Goal: Check status: Check status

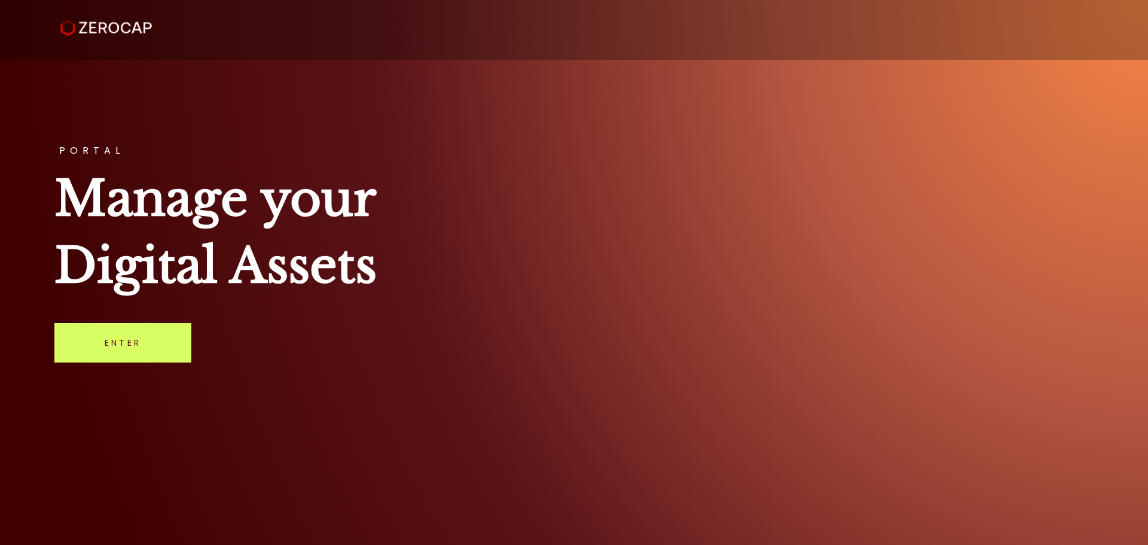
click at [84, 372] on div "PORTAL Manage your Digital Assets Enter" at bounding box center [574, 272] width 1148 height 545
click at [113, 352] on link "Enter" at bounding box center [122, 342] width 137 height 39
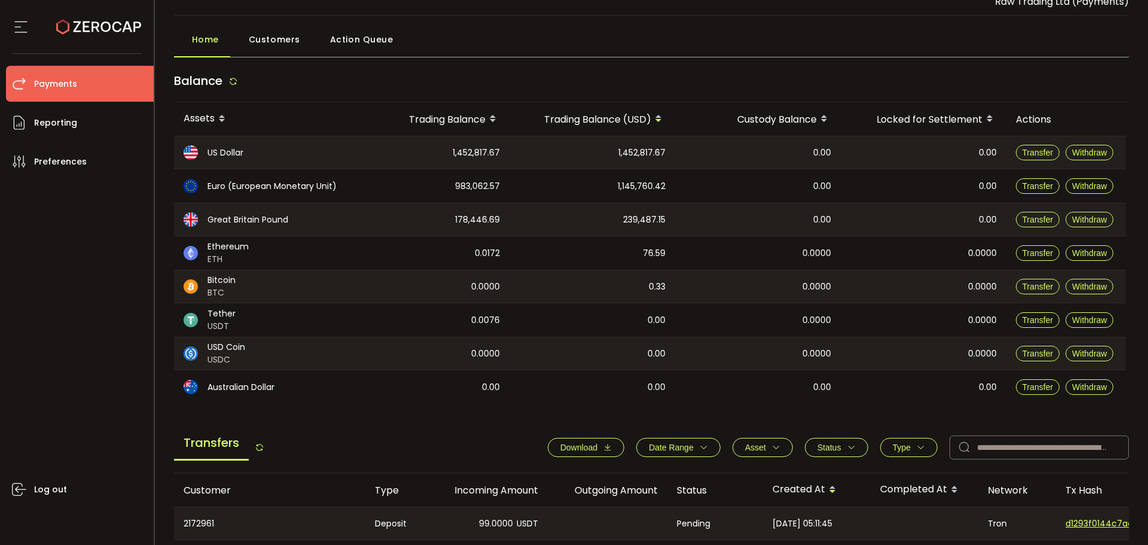
scroll to position [60, 0]
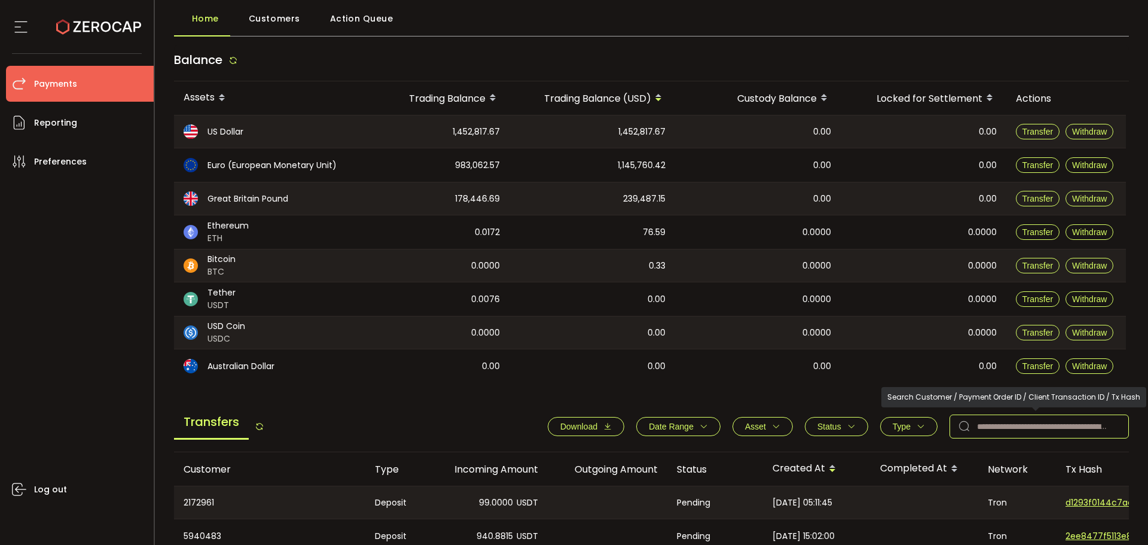
click at [989, 425] on input "text" at bounding box center [1039, 426] width 179 height 24
paste input "*******"
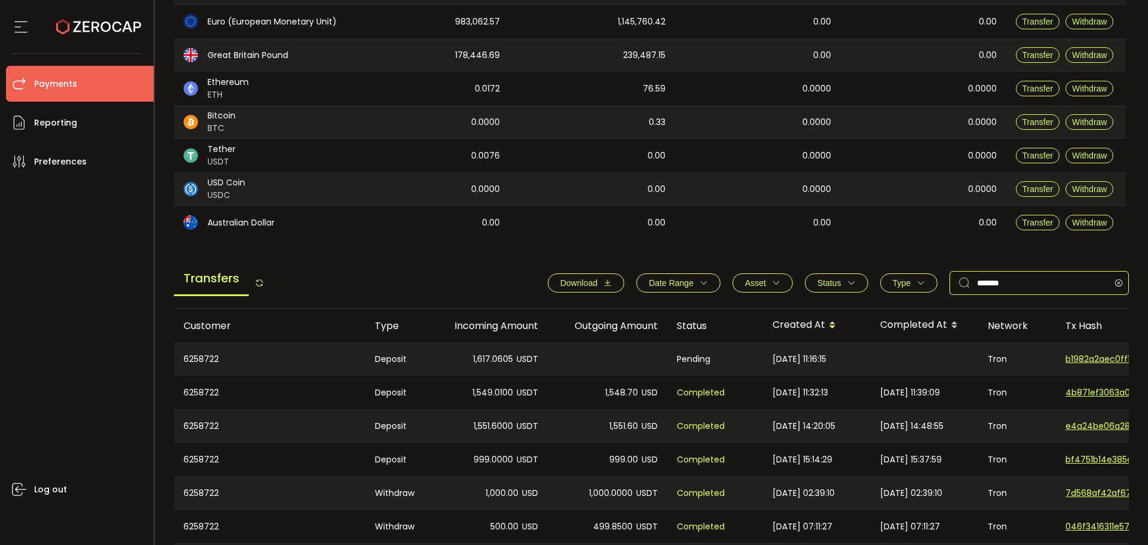
scroll to position [239, 0]
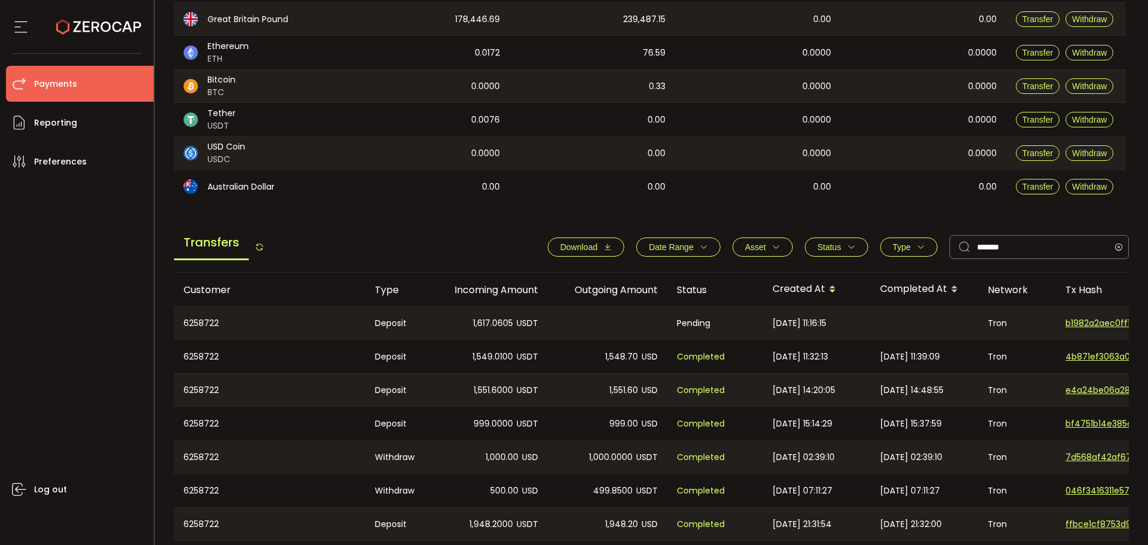
click at [571, 328] on div at bounding box center [608, 323] width 120 height 32
drag, startPoint x: 1076, startPoint y: 325, endPoint x: 1094, endPoint y: 323, distance: 18.1
click at [1094, 323] on span "b1982a2aec0ff171bbb93c544860c49e2a78d550fee5b9e82e21be458617985a" at bounding box center [1108, 323] width 84 height 13
drag, startPoint x: 472, startPoint y: 323, endPoint x: 503, endPoint y: 331, distance: 31.5
click at [503, 331] on div "1,617.0605 USDT" at bounding box center [488, 323] width 120 height 32
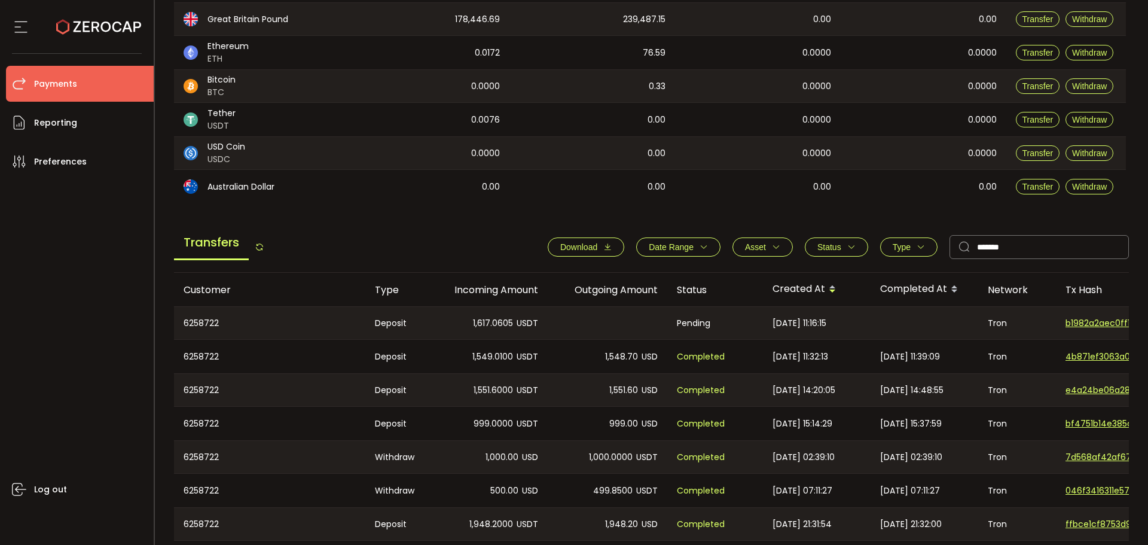
copy span "1,617.06"
click at [942, 325] on div at bounding box center [925, 323] width 108 height 32
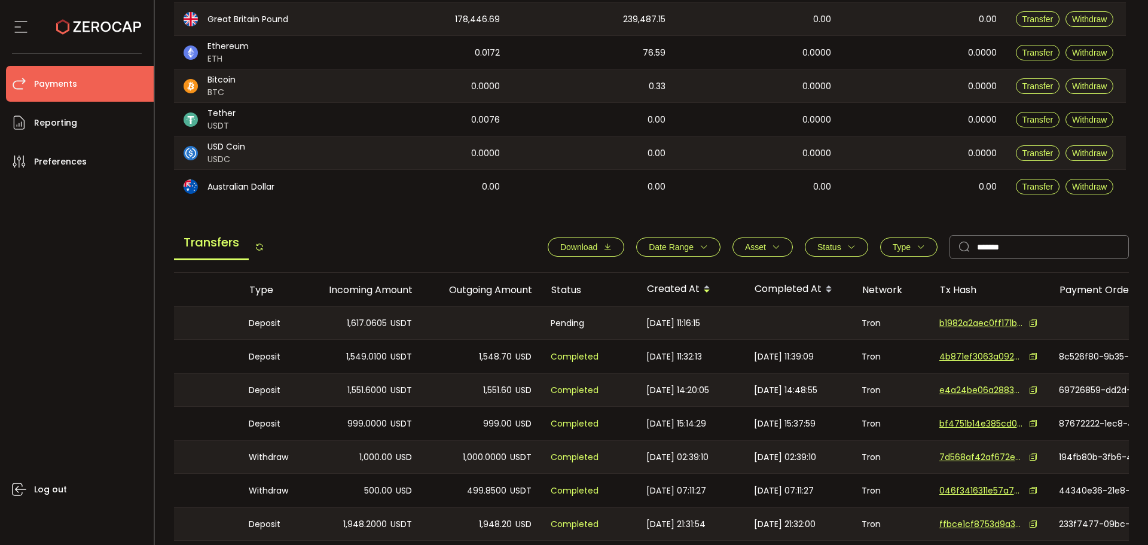
scroll to position [0, 307]
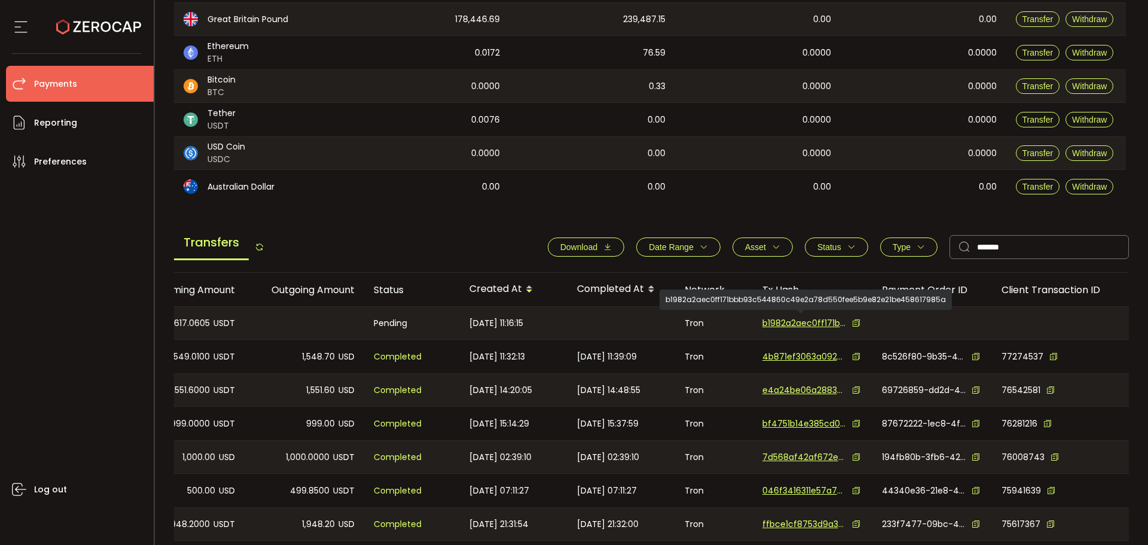
drag, startPoint x: 895, startPoint y: 331, endPoint x: 968, endPoint y: 323, distance: 74.0
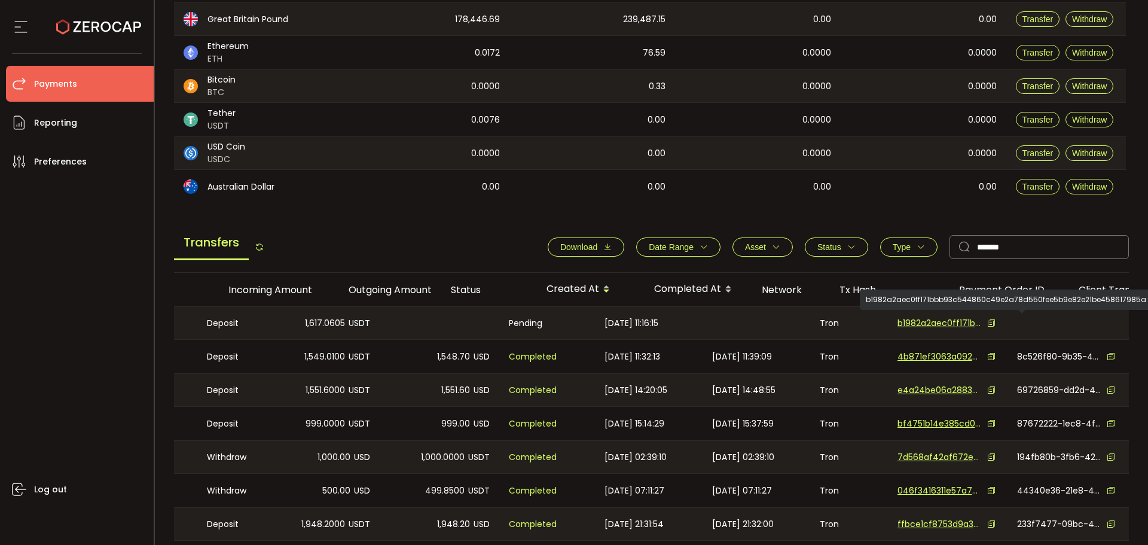
scroll to position [0, 0]
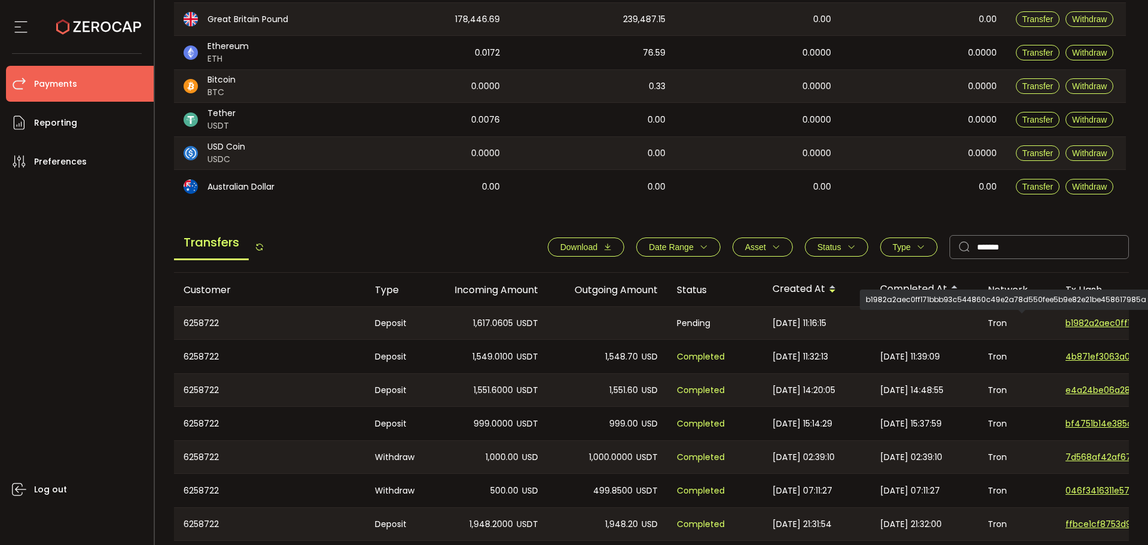
drag, startPoint x: 993, startPoint y: 319, endPoint x: 693, endPoint y: 331, distance: 300.5
drag, startPoint x: 601, startPoint y: 319, endPoint x: 471, endPoint y: 319, distance: 130.4
click at [600, 319] on div at bounding box center [608, 323] width 120 height 32
click at [444, 322] on div "1,617.0605 USDT" at bounding box center [488, 323] width 120 height 32
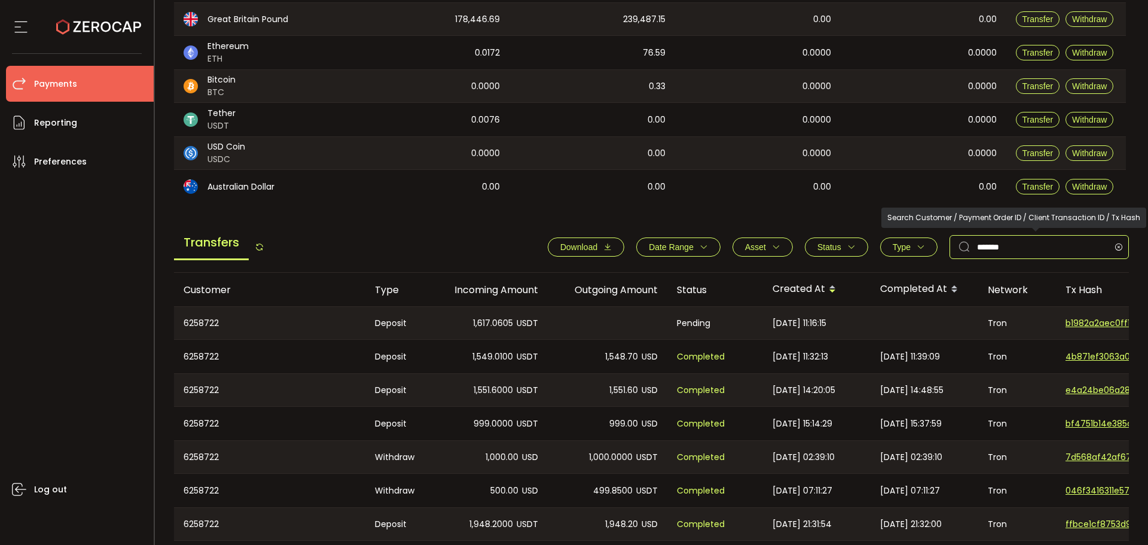
click at [1050, 245] on input "*******" at bounding box center [1039, 247] width 179 height 24
paste input "text"
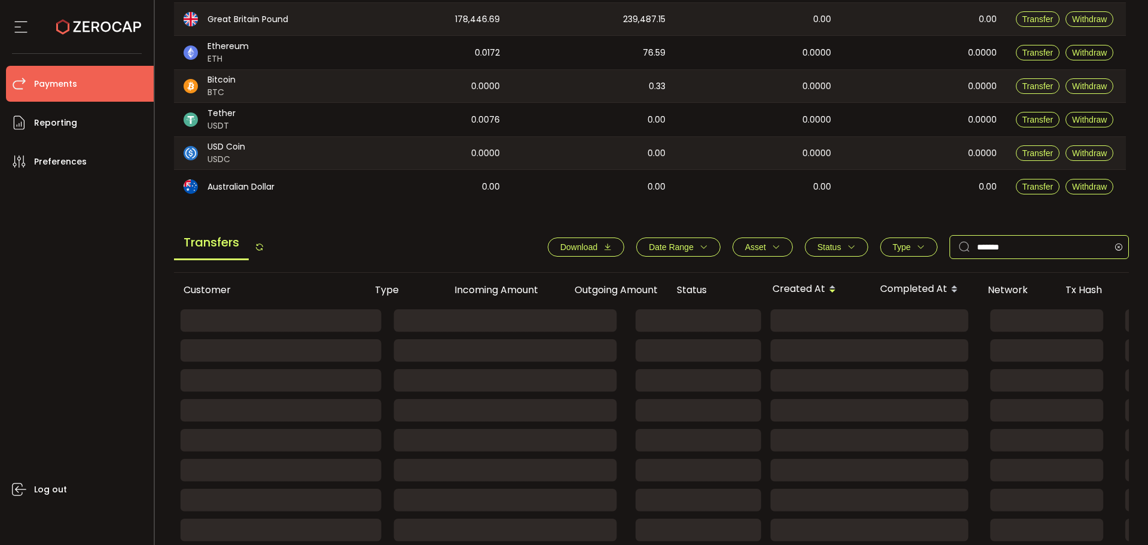
scroll to position [184, 0]
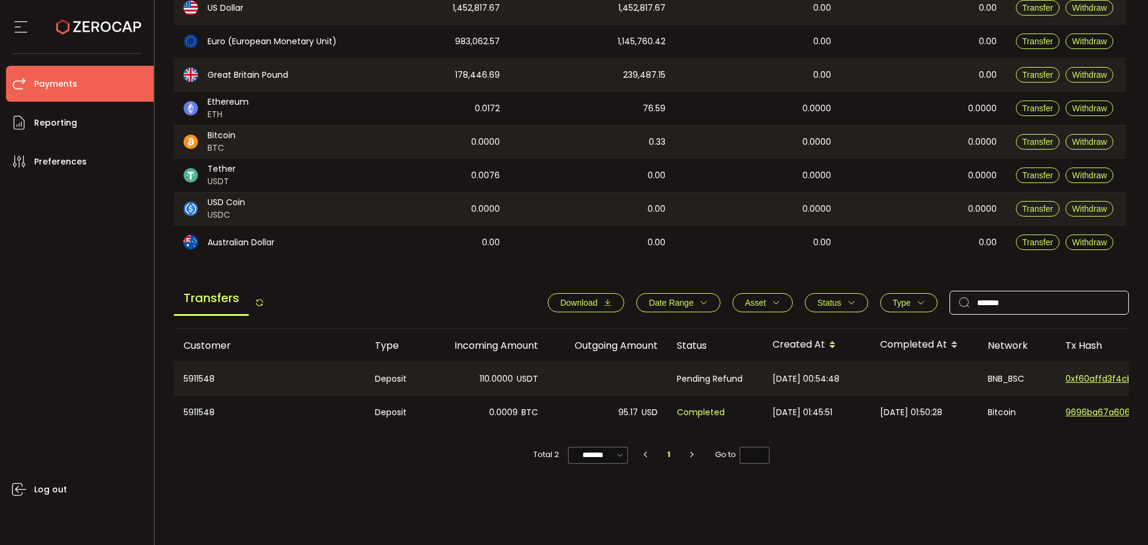
drag, startPoint x: 1042, startPoint y: 317, endPoint x: 1015, endPoint y: 313, distance: 27.7
click at [1015, 314] on div "Transfers Download Date Range - Asset BTC ETH EUR GBP USD USDC USDT Clear Apply…" at bounding box center [652, 305] width 956 height 45
click at [1022, 307] on input "*******" at bounding box center [1039, 303] width 179 height 24
paste input "text"
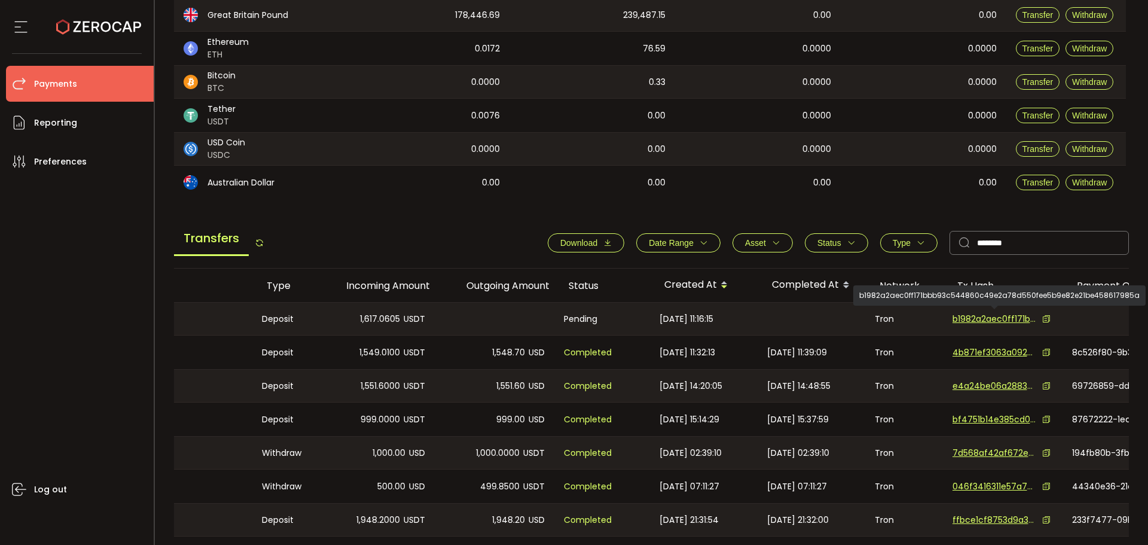
scroll to position [0, 0]
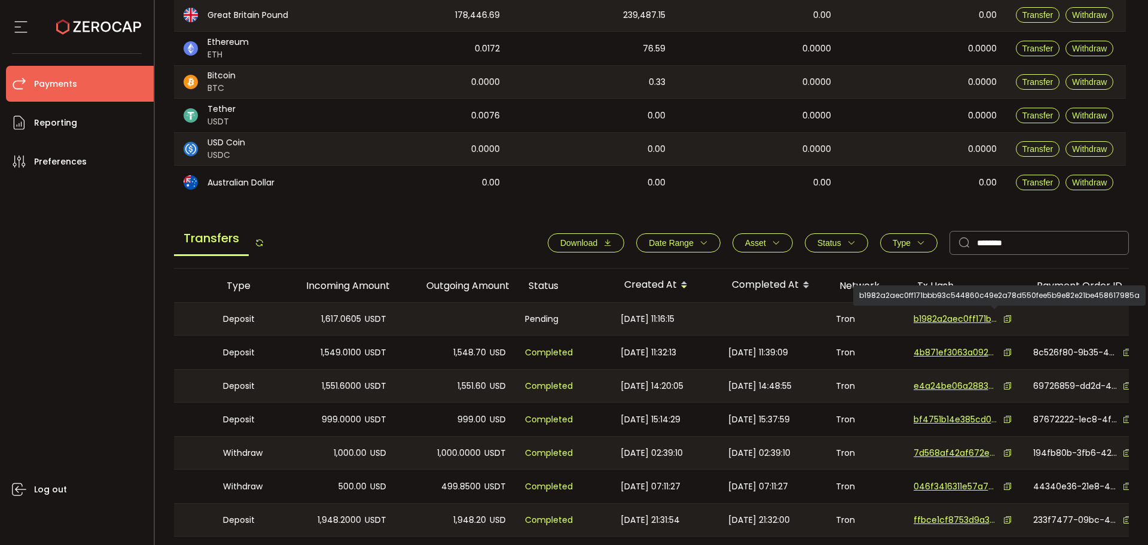
drag, startPoint x: 1014, startPoint y: 323, endPoint x: 1051, endPoint y: 325, distance: 37.1
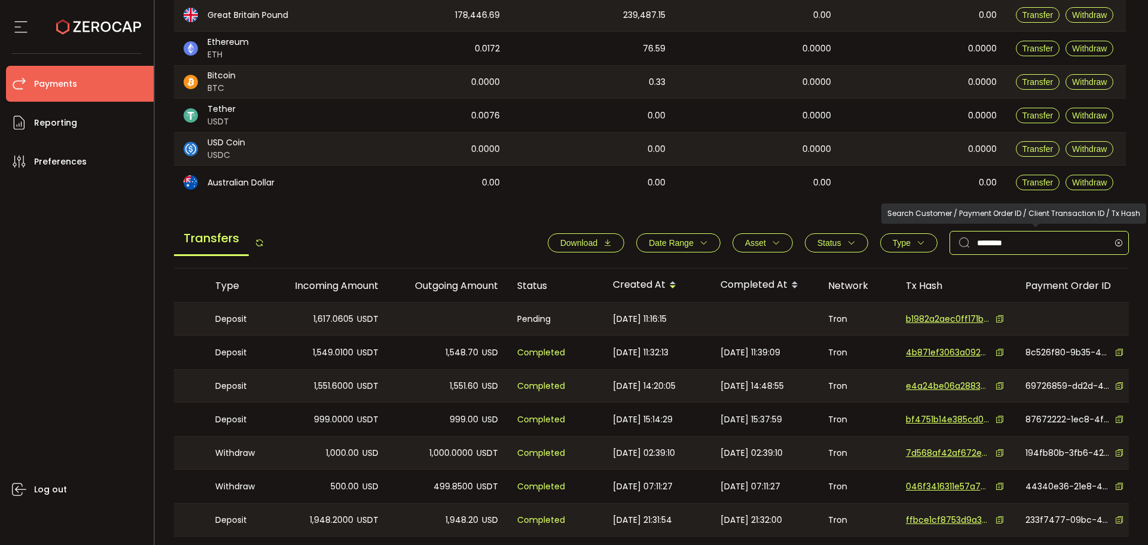
click at [1003, 231] on input "*******" at bounding box center [1039, 243] width 179 height 24
click at [1005, 232] on input "*******" at bounding box center [1039, 243] width 179 height 24
click at [1006, 233] on input "*******" at bounding box center [1039, 243] width 179 height 24
paste input "text"
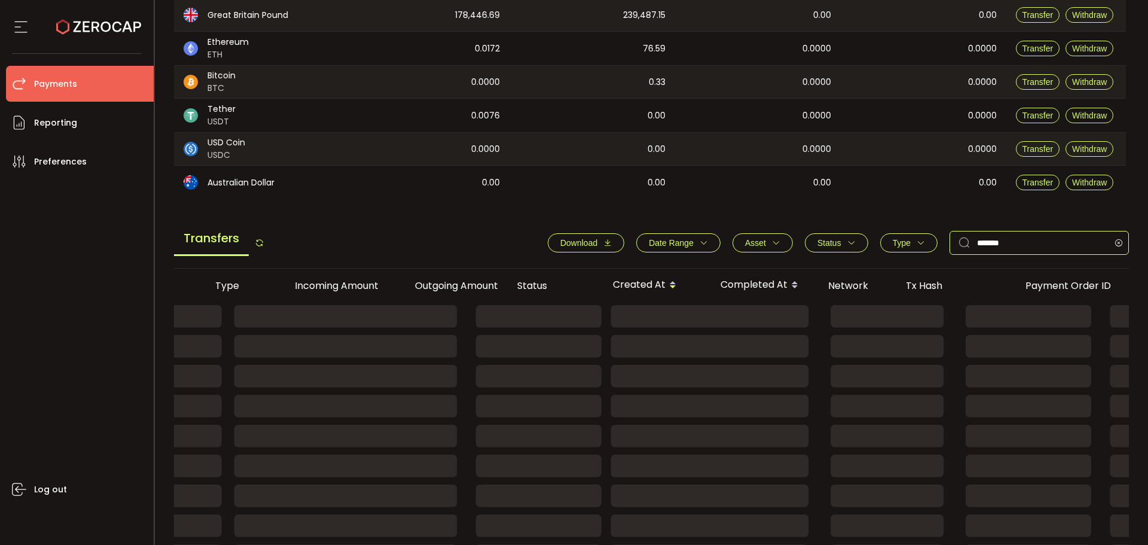
scroll to position [184, 0]
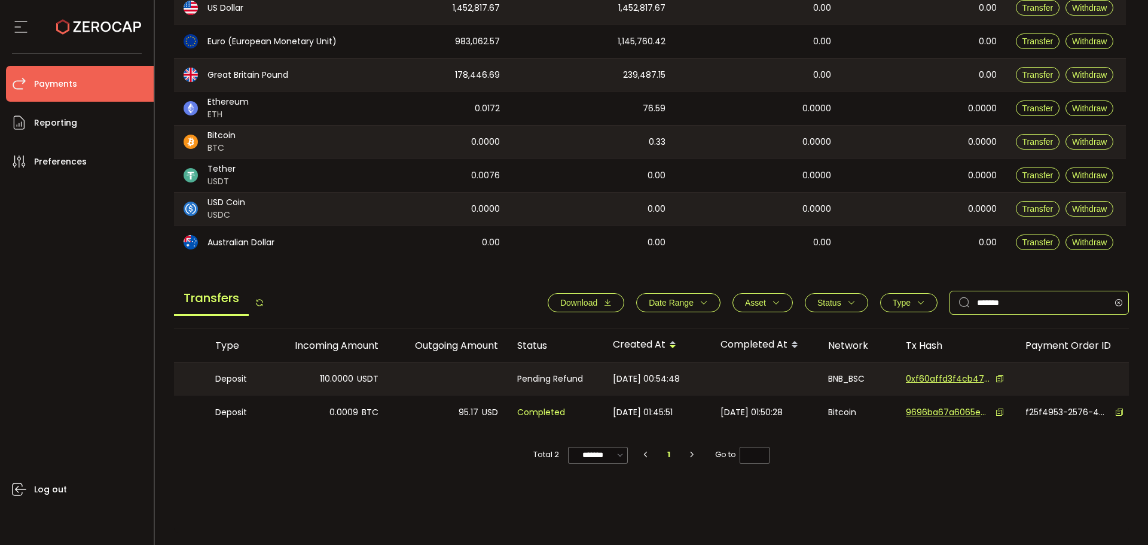
type input "*******"
click at [1001, 375] on icon at bounding box center [1000, 378] width 8 height 8
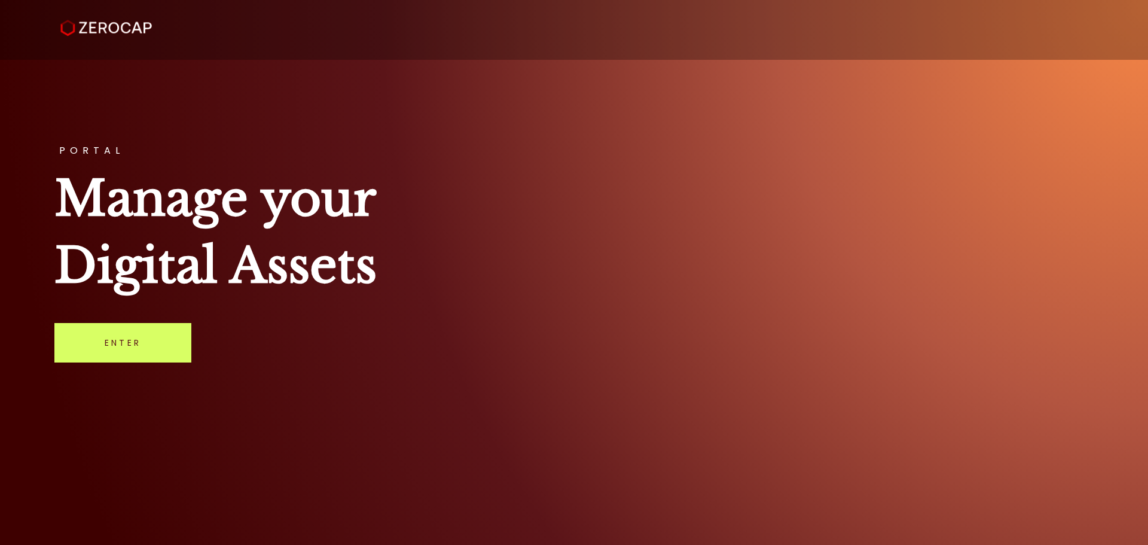
click at [114, 365] on div "PORTAL Manage your Digital Assets Enter" at bounding box center [574, 272] width 1148 height 545
click at [127, 337] on link "Enter" at bounding box center [122, 342] width 137 height 39
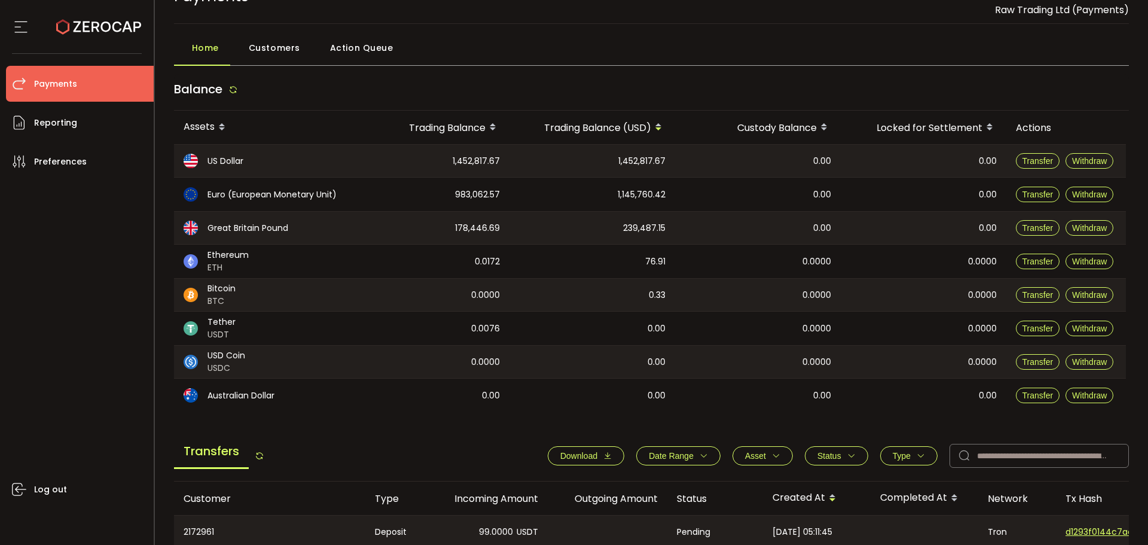
scroll to position [60, 0]
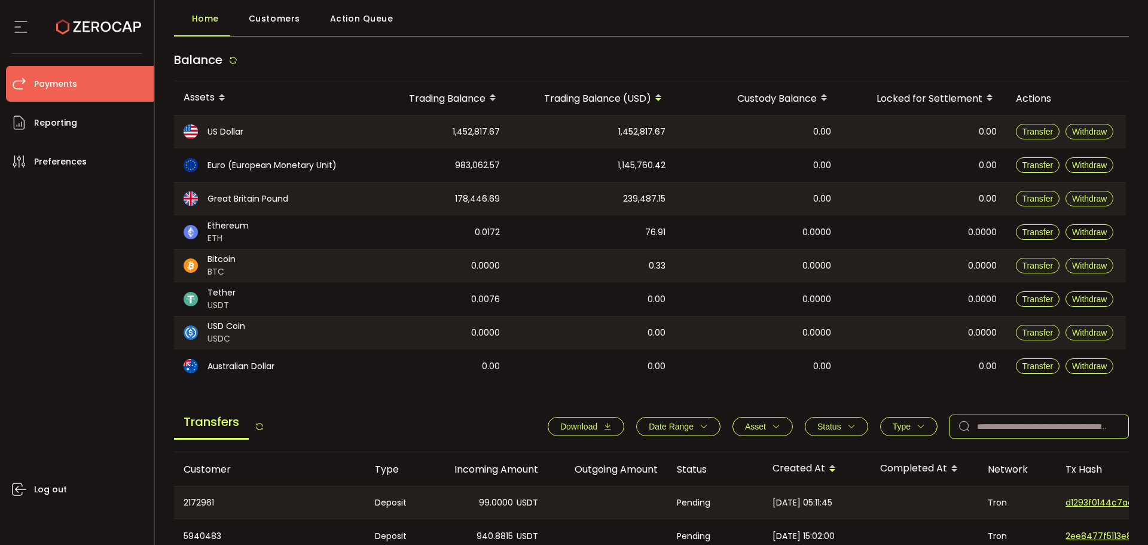
click at [1004, 426] on input "text" at bounding box center [1039, 426] width 179 height 24
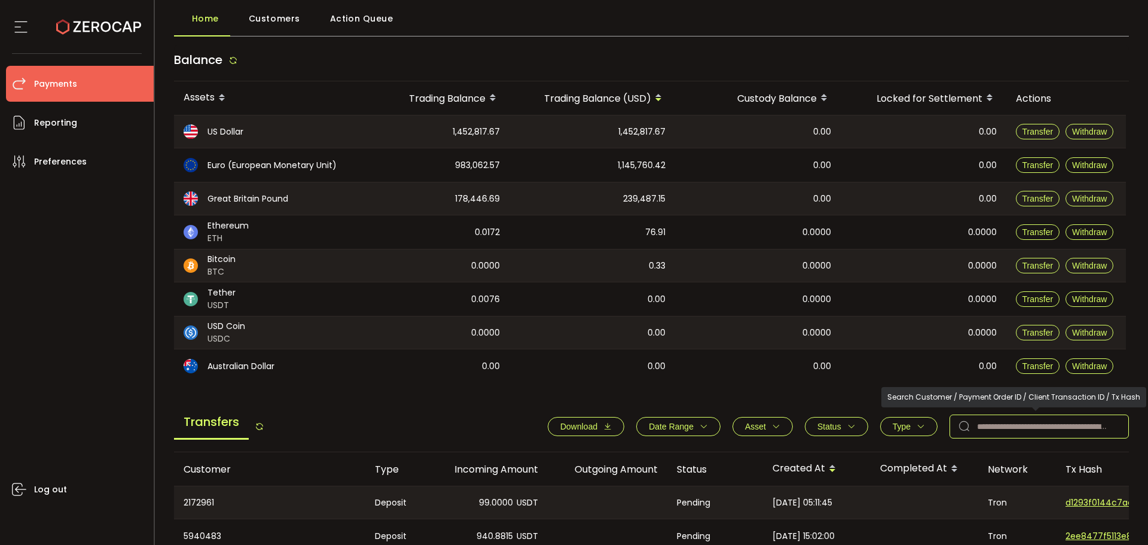
paste input "*******"
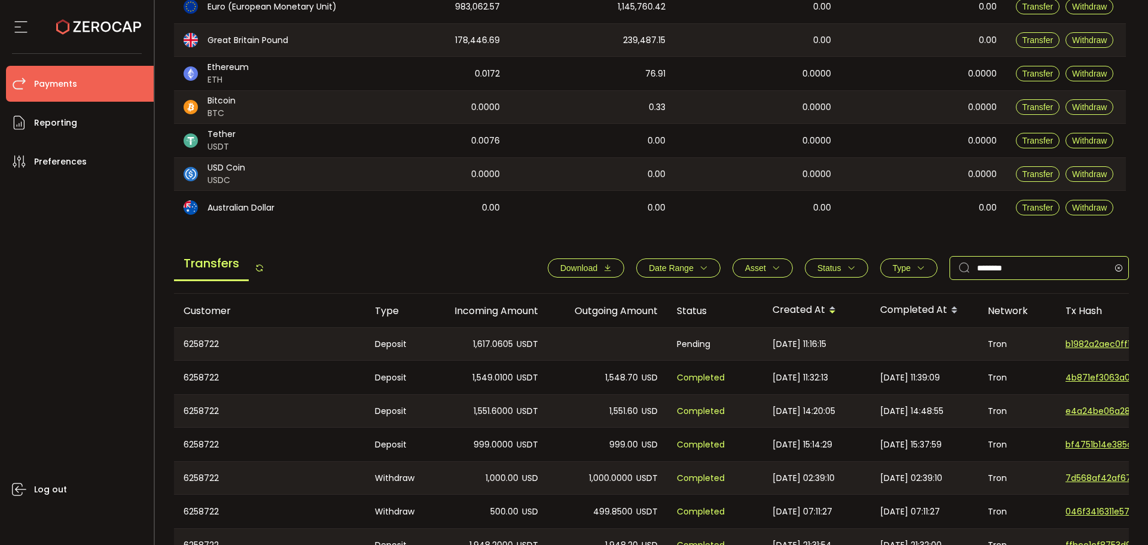
scroll to position [239, 0]
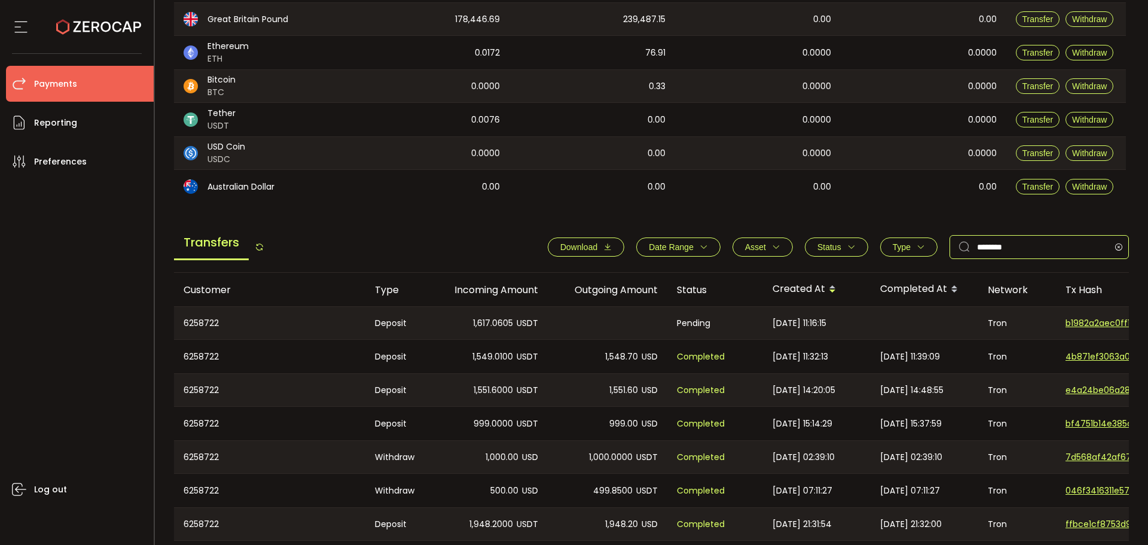
type input "*******"
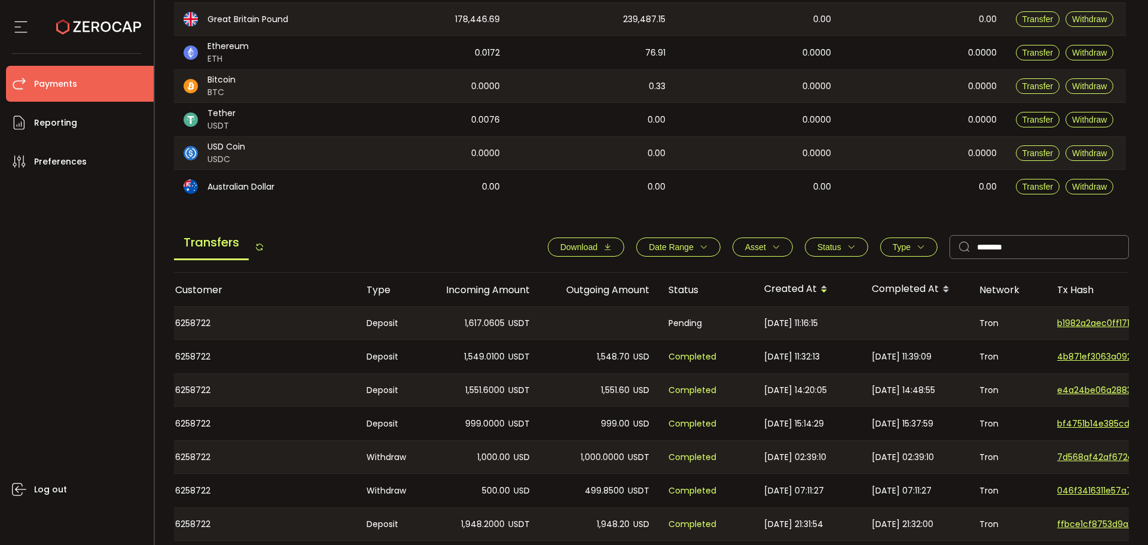
scroll to position [0, 0]
drag, startPoint x: 437, startPoint y: 323, endPoint x: 444, endPoint y: 324, distance: 7.2
click at [445, 324] on div "1,617.0605 USDT" at bounding box center [477, 323] width 120 height 32
drag, startPoint x: 460, startPoint y: 325, endPoint x: 531, endPoint y: 324, distance: 70.6
click at [531, 324] on div "1,617.0605 USDT" at bounding box center [477, 323] width 120 height 32
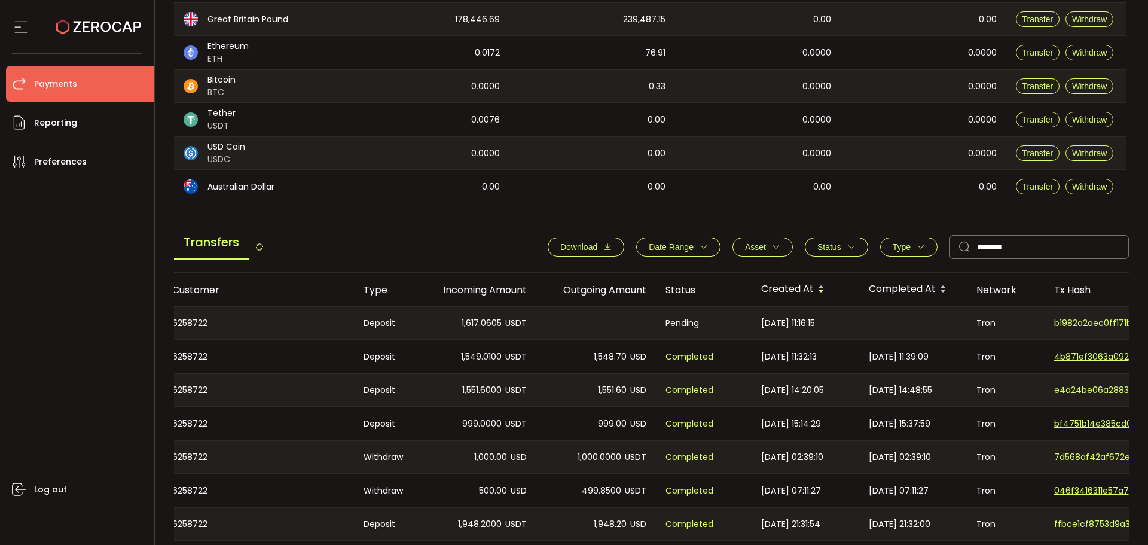
copy div "1,617.0605 USDT"
drag, startPoint x: 761, startPoint y: 327, endPoint x: 1126, endPoint y: 321, distance: 364.3
click at [850, 325] on div "2025-10-03 11:16:15" at bounding box center [806, 323] width 108 height 32
copy span "2025-10-03 11:16:15"
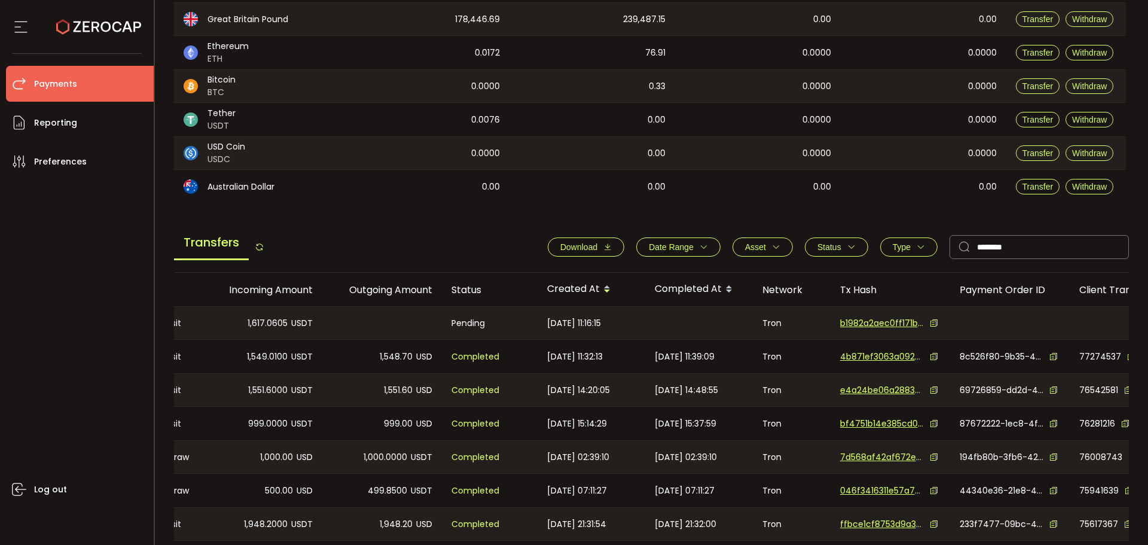
scroll to position [0, 307]
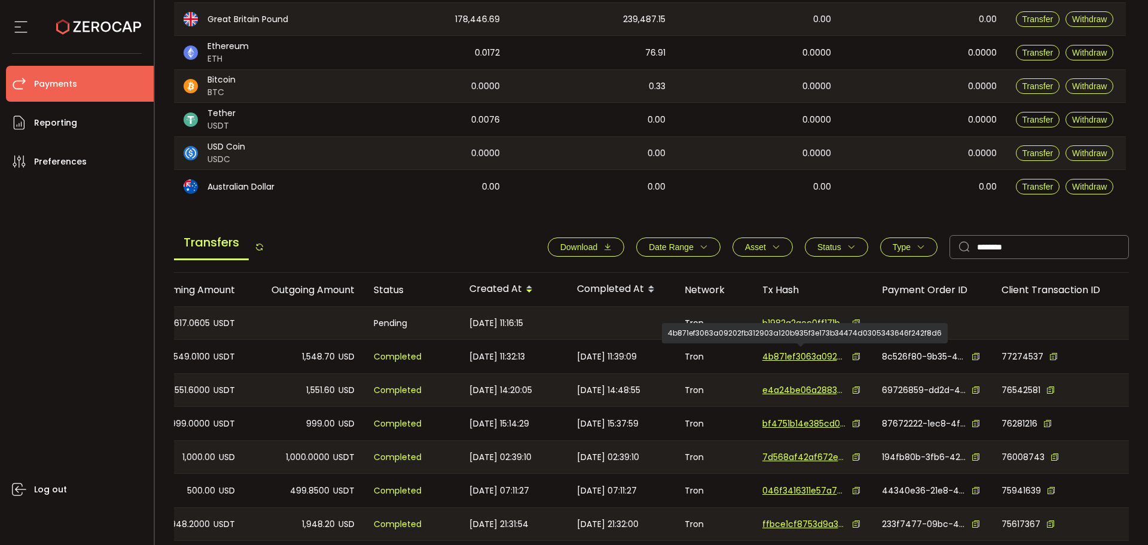
drag, startPoint x: 705, startPoint y: 364, endPoint x: 825, endPoint y: 361, distance: 120.3
click at [852, 324] on icon at bounding box center [856, 323] width 8 height 8
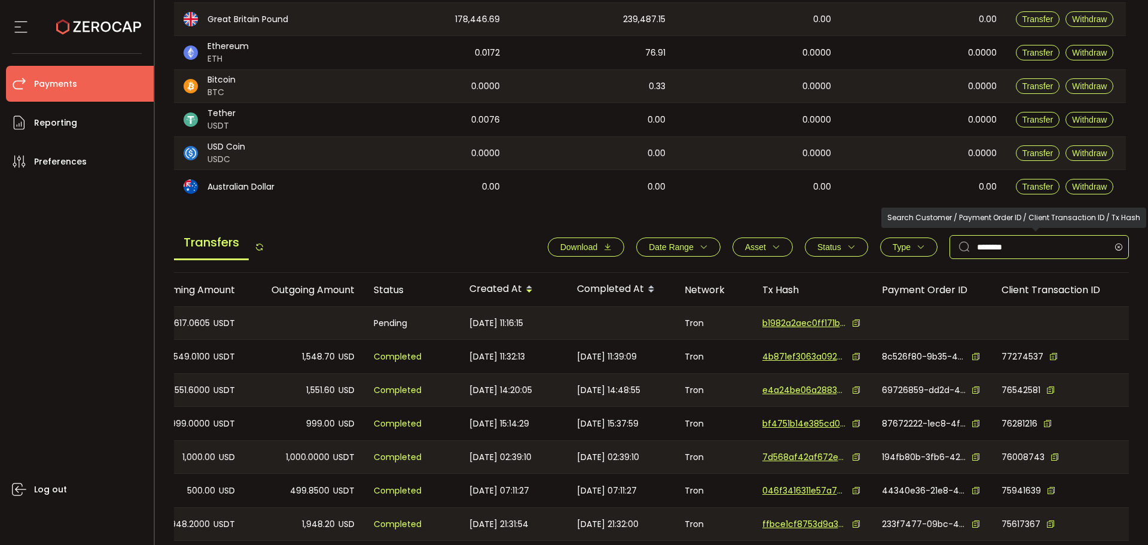
drag, startPoint x: 1037, startPoint y: 248, endPoint x: 891, endPoint y: 245, distance: 146.0
click at [894, 245] on div "Download Date Range - Asset BTC ETH EUR GBP USD USDC USDT Clear Apply Status Ap…" at bounding box center [832, 247] width 593 height 24
paste input "text"
click at [1111, 245] on icon at bounding box center [1118, 247] width 15 height 24
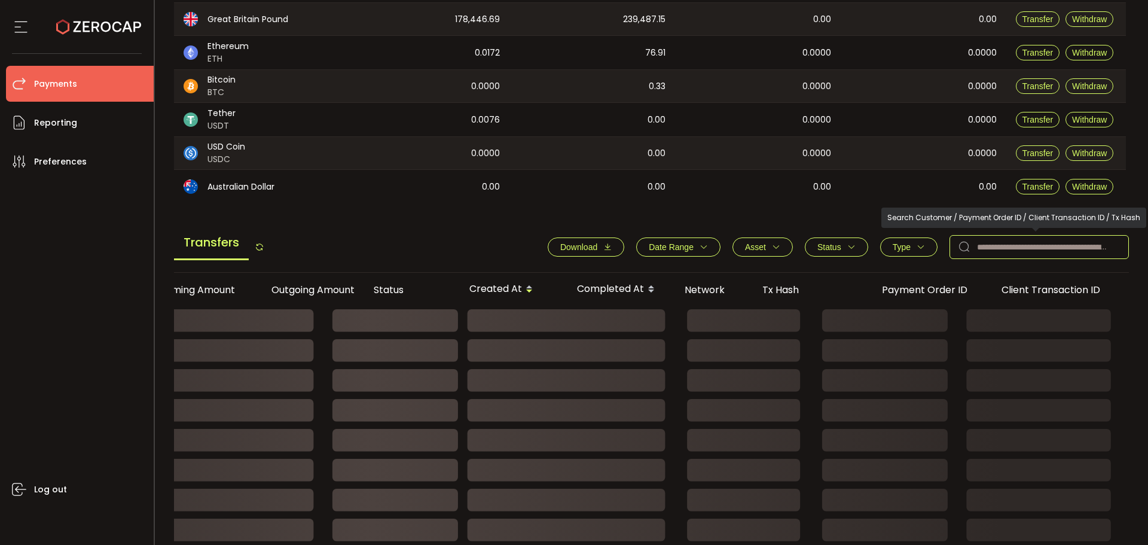
click at [996, 243] on input "text" at bounding box center [1039, 247] width 179 height 24
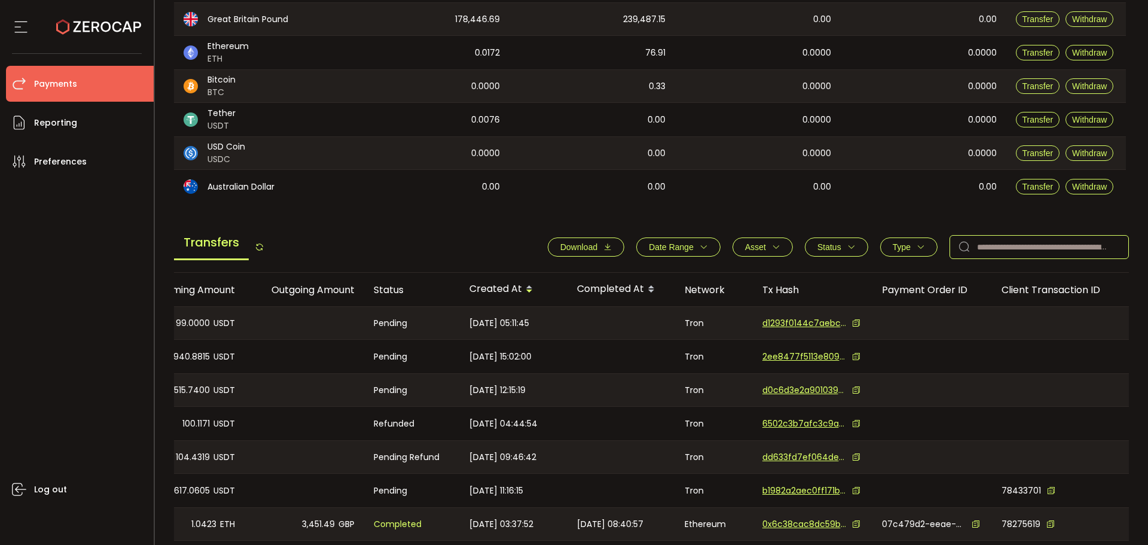
paste input "*******"
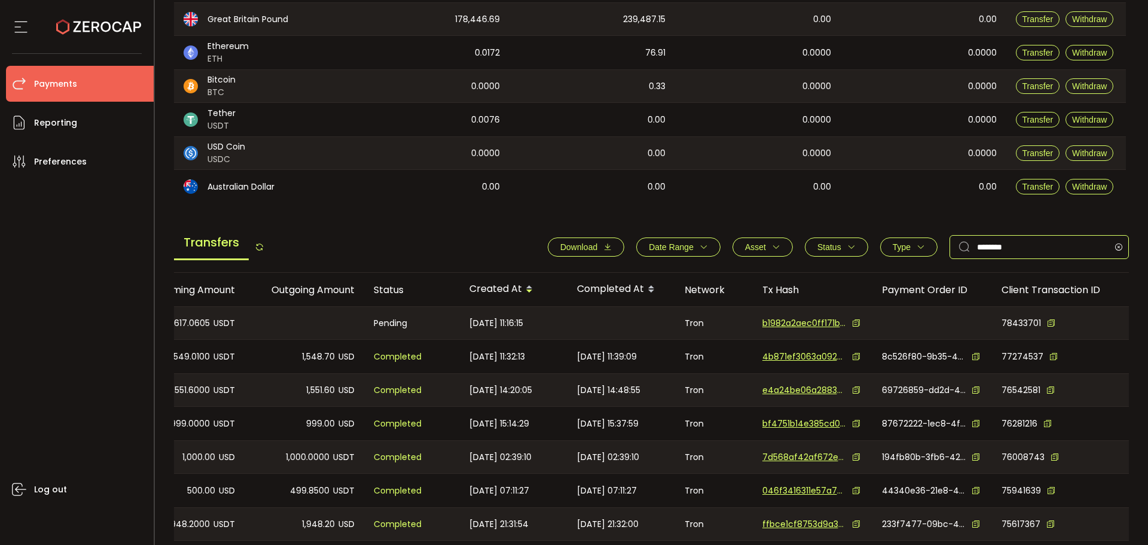
type input "*******"
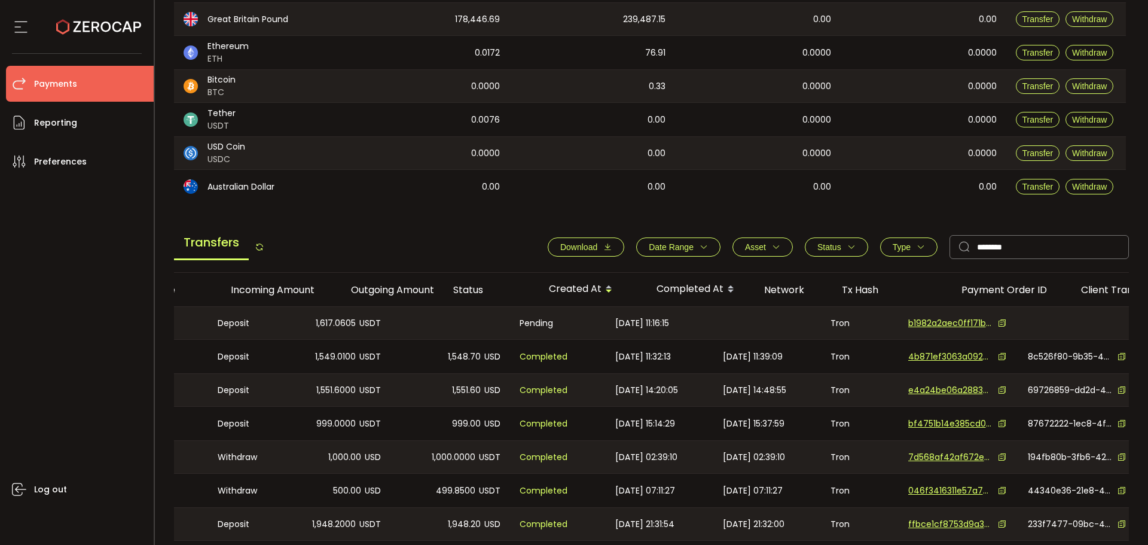
scroll to position [0, 0]
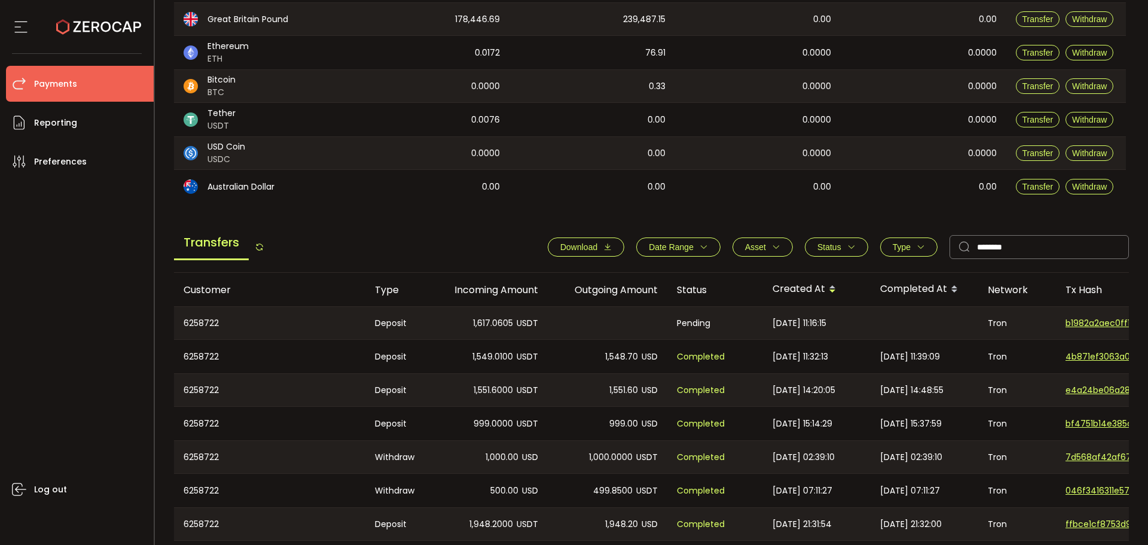
drag, startPoint x: 675, startPoint y: 363, endPoint x: 470, endPoint y: 351, distance: 205.5
click at [461, 234] on div "Transfers Download Date Range - Asset BTC ETH EUR GBP USD USDC USDT Clear Apply…" at bounding box center [652, 249] width 956 height 45
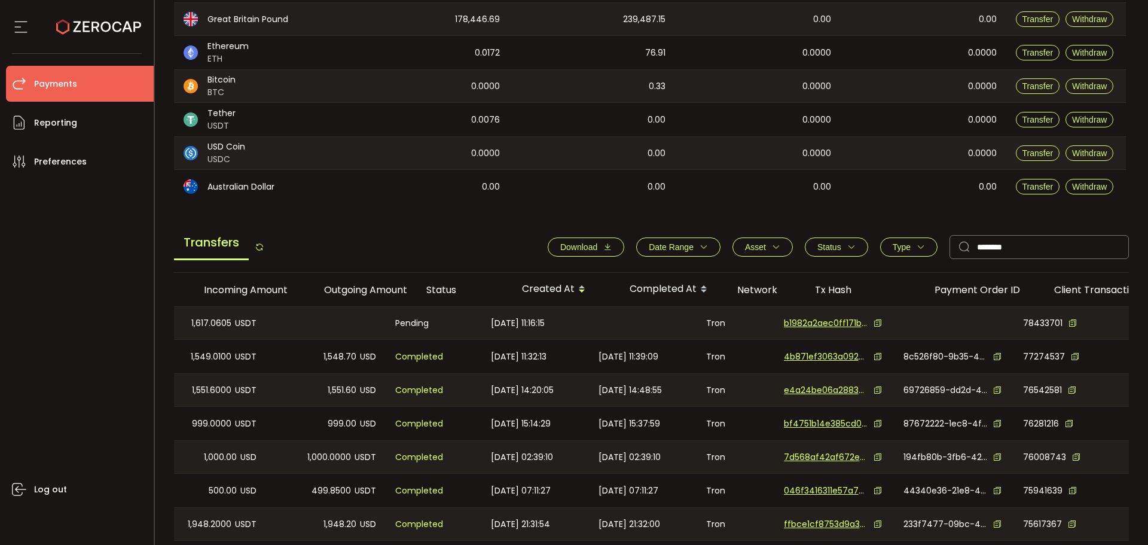
scroll to position [0, 307]
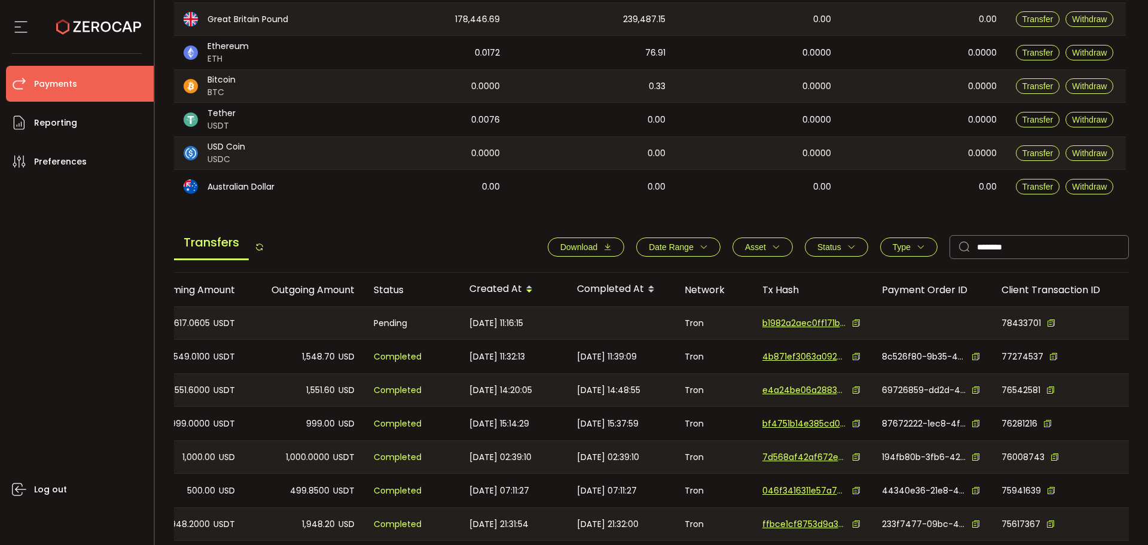
drag, startPoint x: 788, startPoint y: 383, endPoint x: 869, endPoint y: 374, distance: 81.2
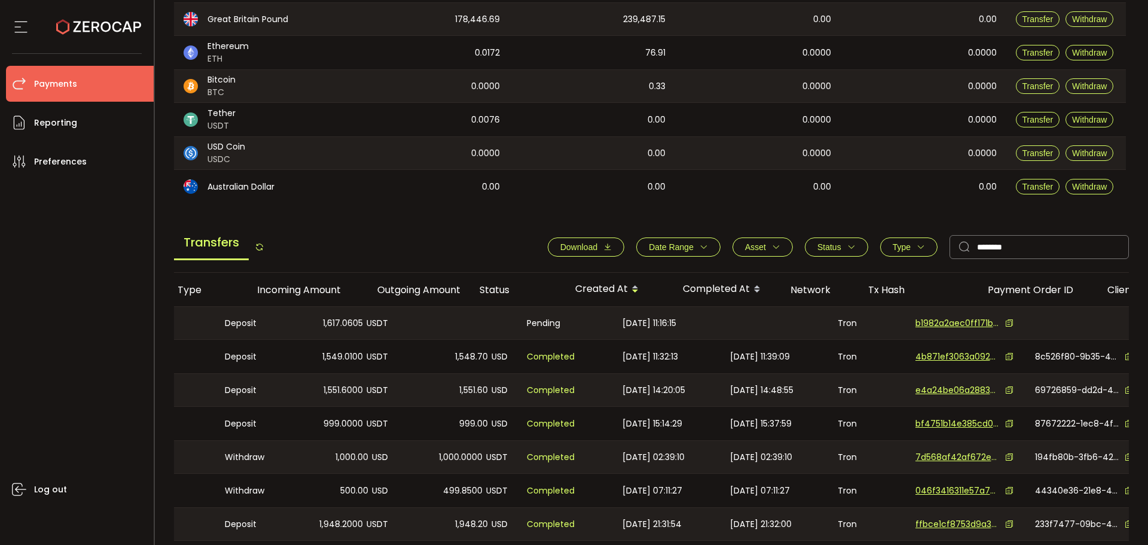
scroll to position [0, 0]
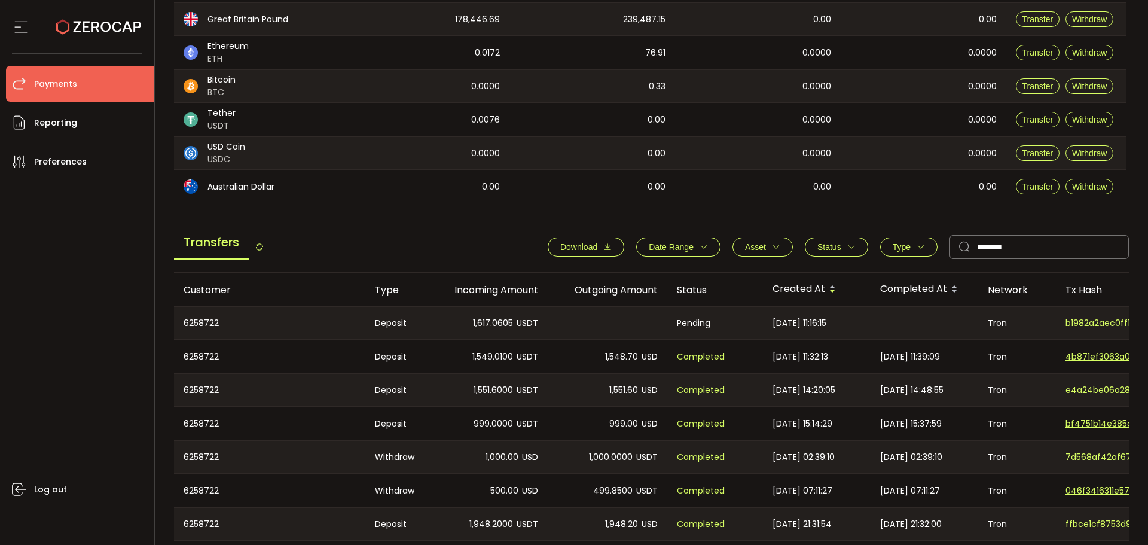
drag, startPoint x: 984, startPoint y: 347, endPoint x: 554, endPoint y: 326, distance: 430.0
click at [452, 239] on div "Transfers Download Date Range - Asset BTC ETH EUR GBP USD USDC USDT Clear Apply…" at bounding box center [652, 249] width 956 height 45
click at [1001, 240] on input "*******" at bounding box center [1039, 247] width 179 height 24
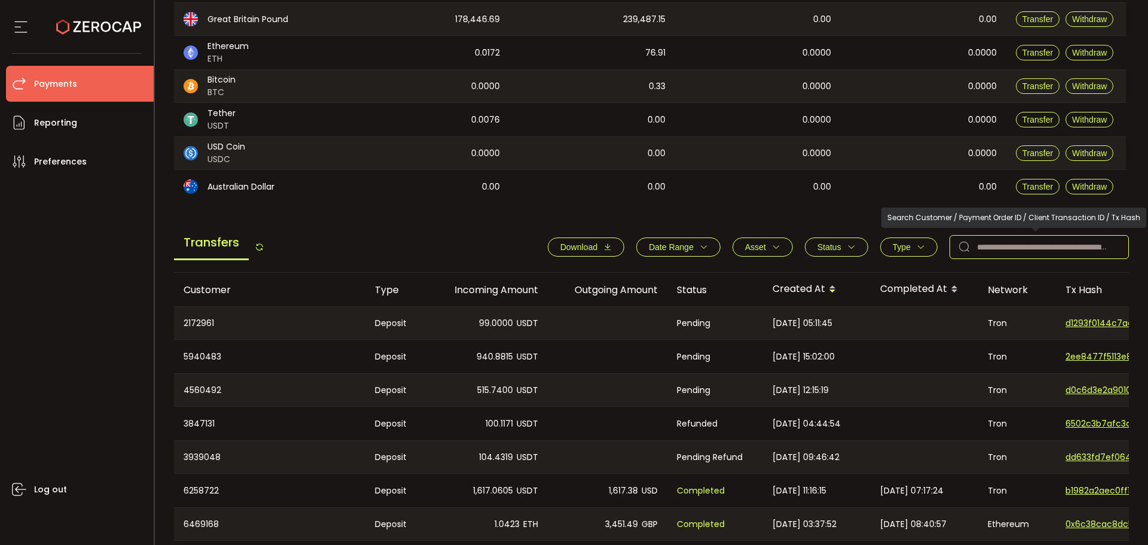
paste input "*******"
type input "*******"
